Goal: Feedback & Contribution: Leave review/rating

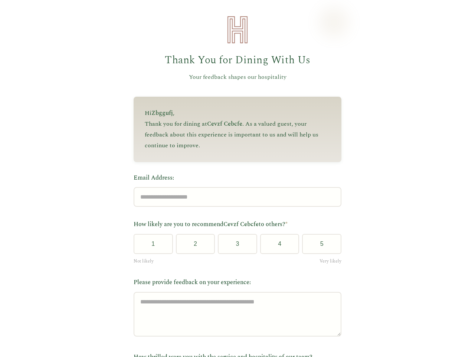
click at [234, 178] on label "Email Address:" at bounding box center [238, 178] width 208 height 10
click at [234, 187] on input "Email Address:" at bounding box center [238, 197] width 208 height 20
click at [234, 178] on label "Email Address:" at bounding box center [238, 178] width 208 height 10
click at [234, 187] on input "Email Address:" at bounding box center [238, 197] width 208 height 20
click at [150, 246] on button "1" at bounding box center [153, 244] width 39 height 20
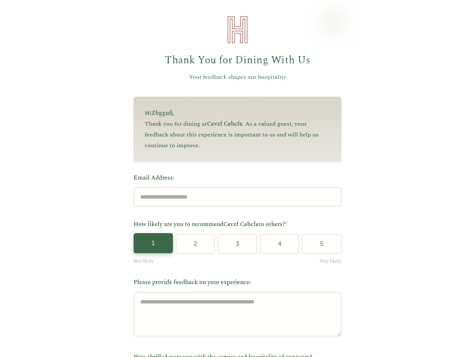
click at [192, 246] on button "2" at bounding box center [195, 244] width 39 height 20
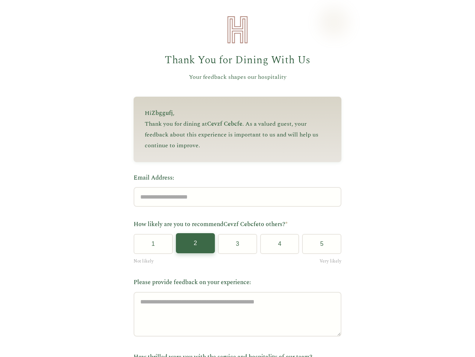
click at [235, 246] on button "3" at bounding box center [237, 244] width 39 height 20
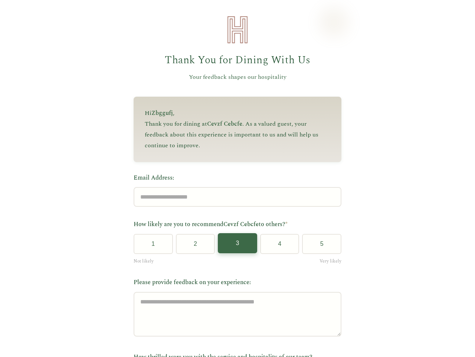
click at [277, 246] on button "4" at bounding box center [279, 244] width 39 height 20
click at [319, 246] on button "5" at bounding box center [321, 244] width 39 height 20
